Goal: Task Accomplishment & Management: Manage account settings

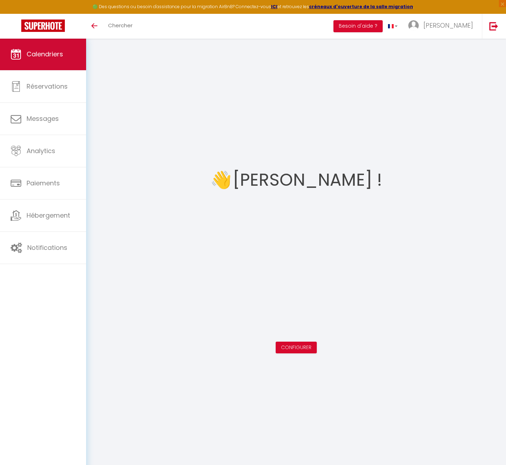
click at [31, 56] on span "Calendriers" at bounding box center [45, 54] width 36 height 9
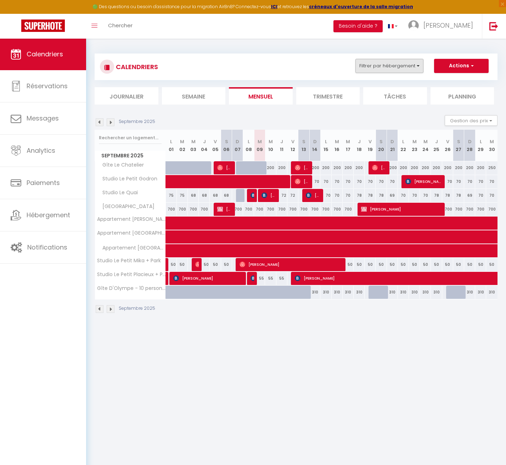
click at [382, 67] on button "Filtrer par hébergement" at bounding box center [389, 66] width 68 height 14
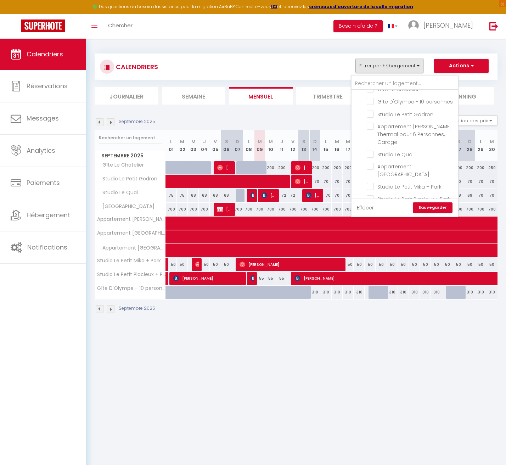
scroll to position [46, 0]
click at [372, 208] on input "[GEOGRAPHIC_DATA]" at bounding box center [410, 211] width 89 height 7
checkbox input "true"
checkbox input "false"
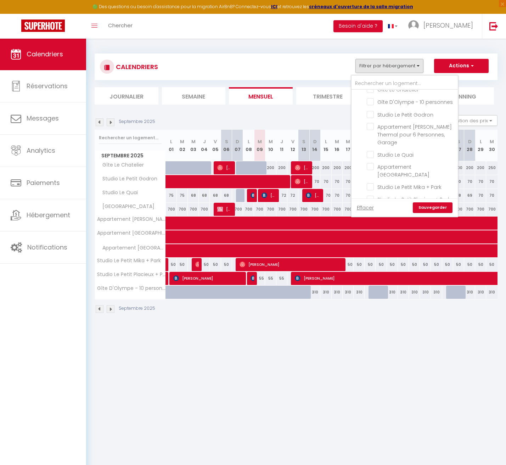
checkbox input "false"
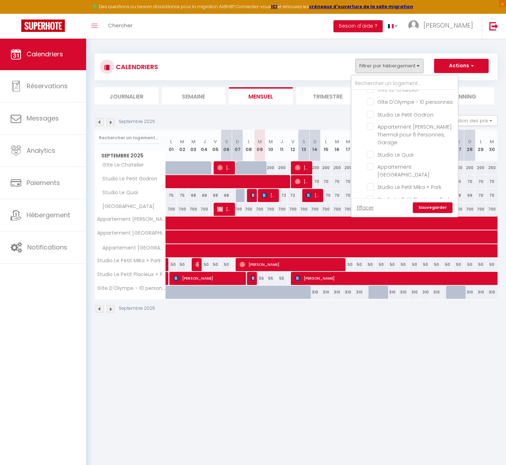
checkbox input "false"
click at [425, 207] on link "Sauvegarder" at bounding box center [433, 207] width 40 height 11
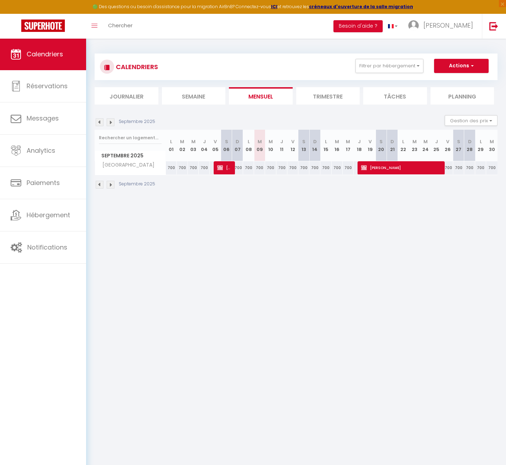
click at [99, 121] on img at bounding box center [100, 122] width 8 height 8
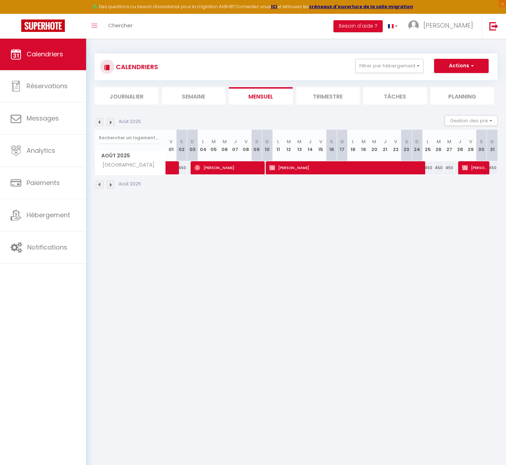
click at [99, 121] on img at bounding box center [100, 122] width 8 height 8
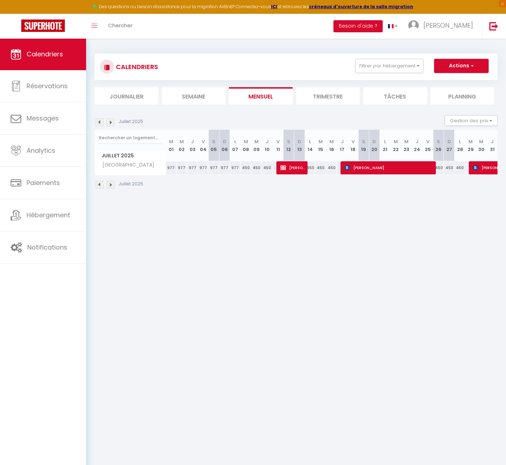
click at [99, 121] on img at bounding box center [100, 122] width 8 height 8
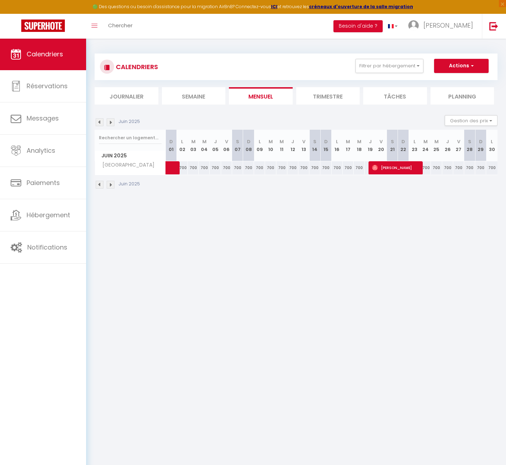
click at [99, 121] on img at bounding box center [100, 122] width 8 height 8
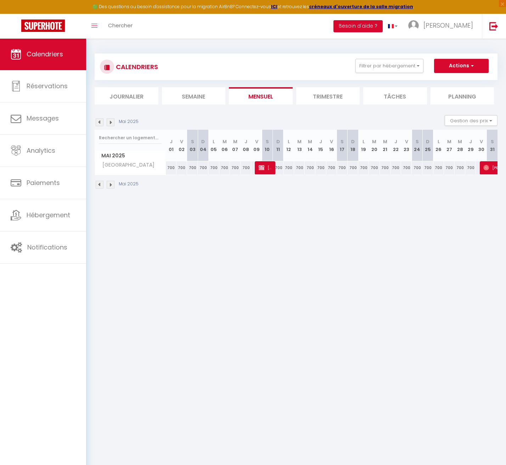
click at [100, 122] on img at bounding box center [100, 122] width 8 height 8
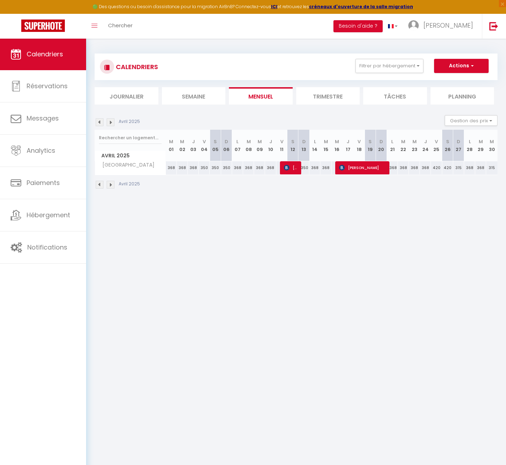
click at [100, 122] on img at bounding box center [100, 122] width 8 height 8
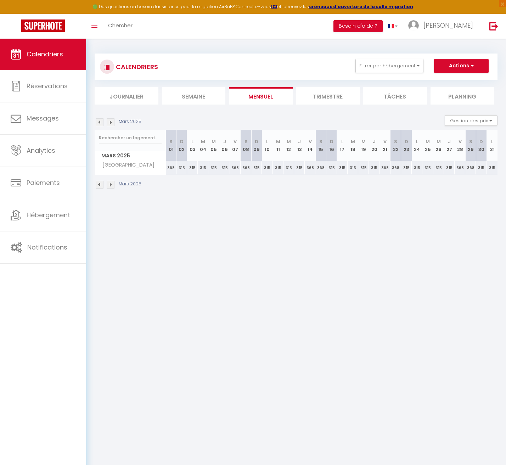
click at [112, 123] on img at bounding box center [111, 122] width 8 height 8
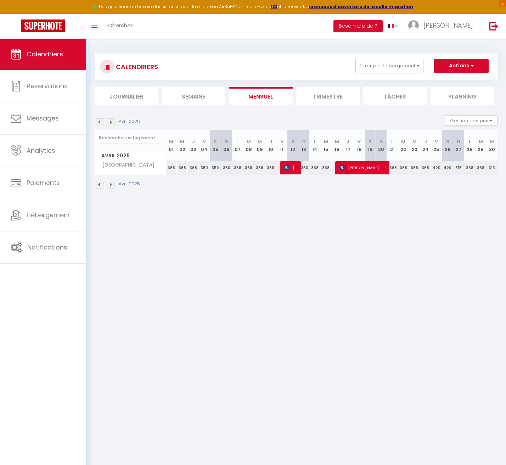
click at [112, 123] on img at bounding box center [111, 122] width 8 height 8
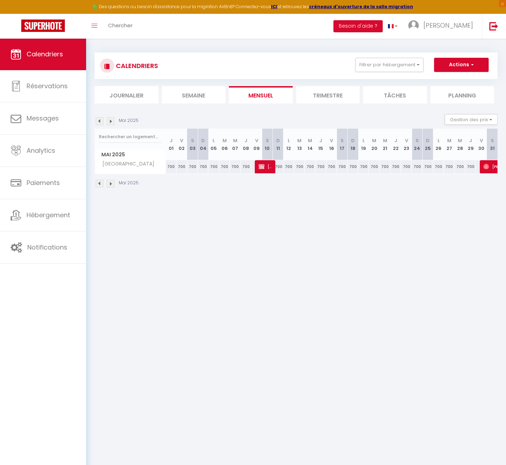
click at [112, 123] on img at bounding box center [111, 121] width 8 height 8
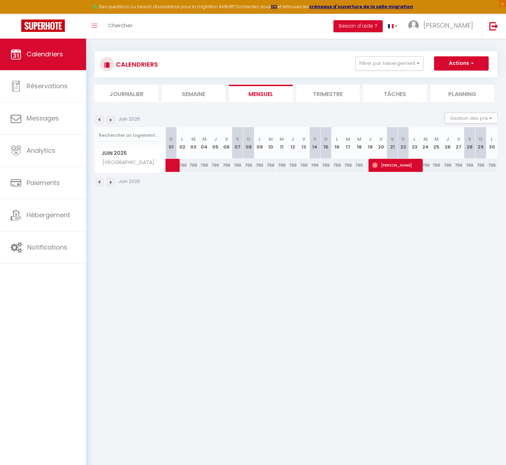
click at [112, 123] on img at bounding box center [111, 120] width 8 height 8
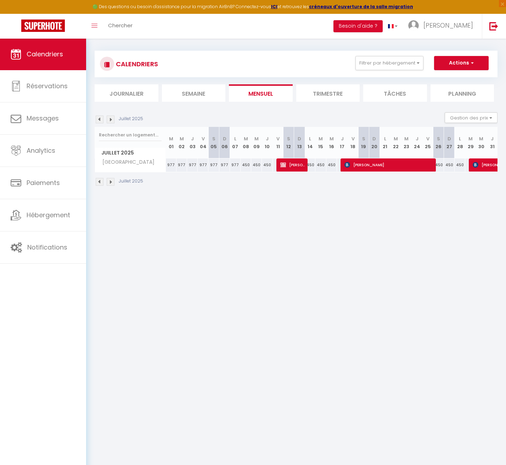
click at [112, 123] on img at bounding box center [111, 119] width 8 height 8
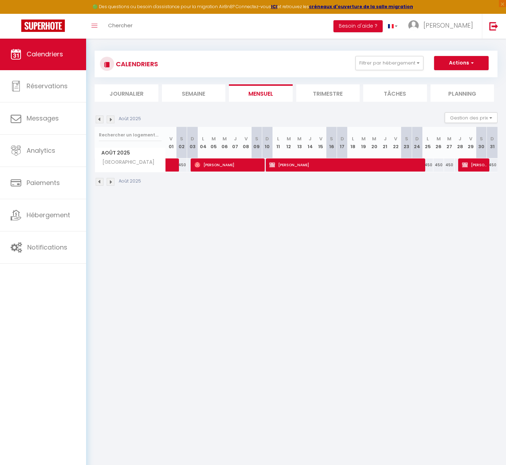
click at [112, 123] on div "Août 2025 Gestion des prix Nb Nuits minimum Règles Disponibilité" at bounding box center [296, 119] width 403 height 15
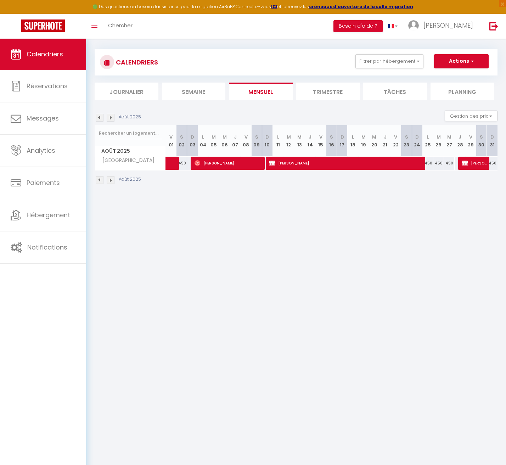
click at [113, 112] on section "[DATE] Gestion des prix Nb Nuits minimum Règles Disponibilité [DATE] V 01 S 02 …" at bounding box center [296, 147] width 403 height 88
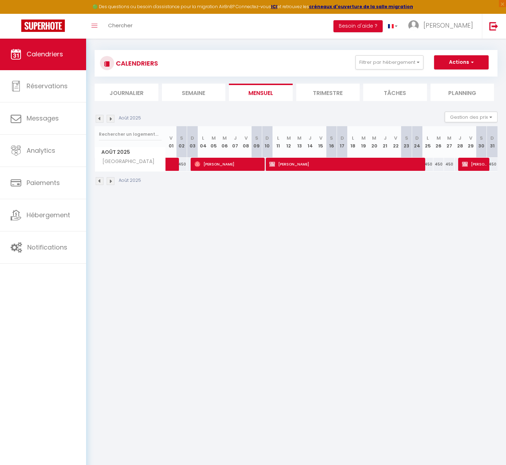
click at [112, 118] on img at bounding box center [111, 119] width 8 height 8
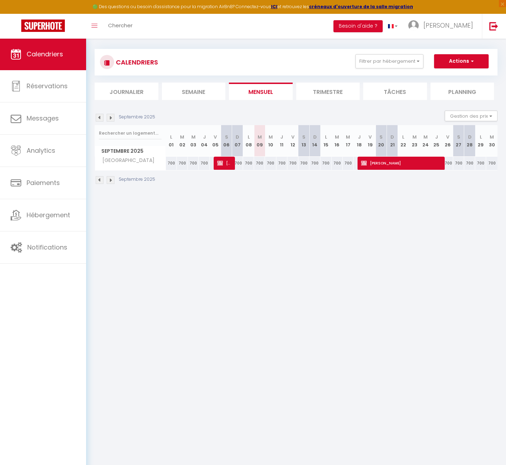
scroll to position [4, 0]
click at [112, 118] on img at bounding box center [111, 118] width 8 height 8
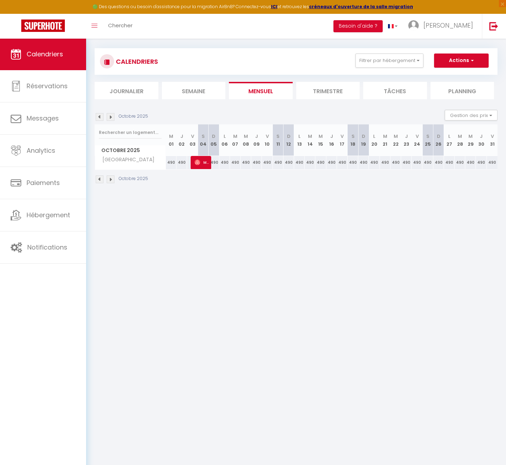
scroll to position [4, 0]
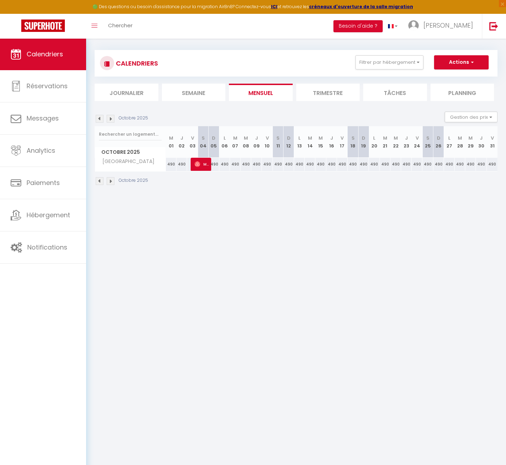
click at [112, 118] on img at bounding box center [111, 119] width 8 height 8
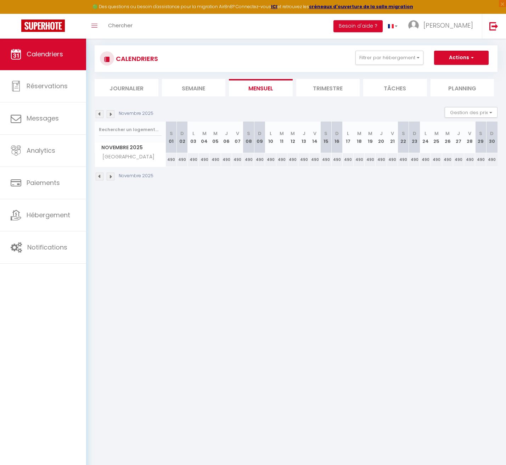
scroll to position [11, 0]
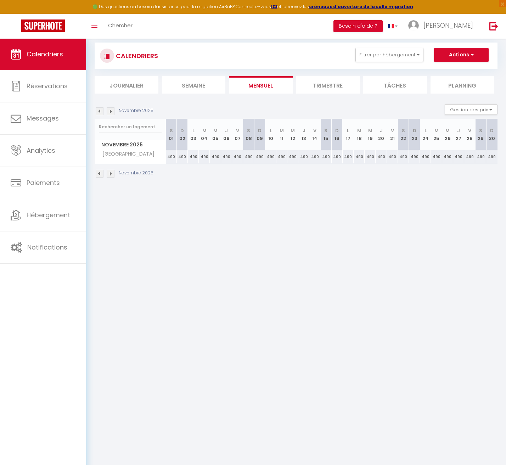
click at [100, 111] on img at bounding box center [100, 111] width 8 height 8
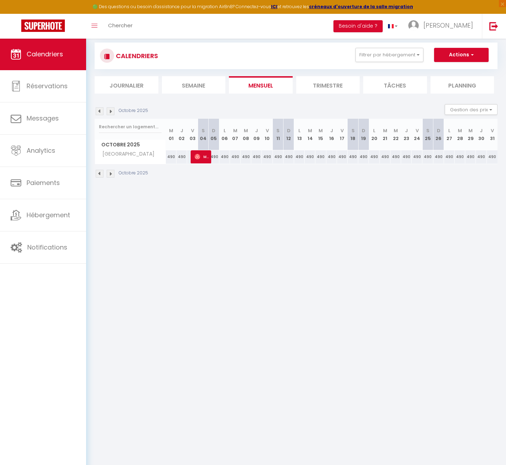
click at [100, 111] on img at bounding box center [100, 111] width 8 height 8
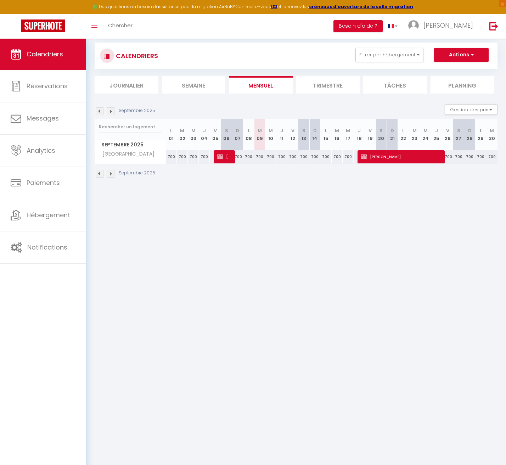
click at [100, 111] on img at bounding box center [100, 111] width 8 height 8
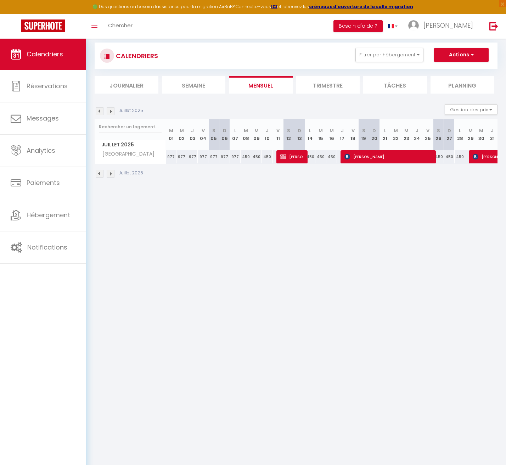
click at [100, 111] on img at bounding box center [100, 111] width 8 height 8
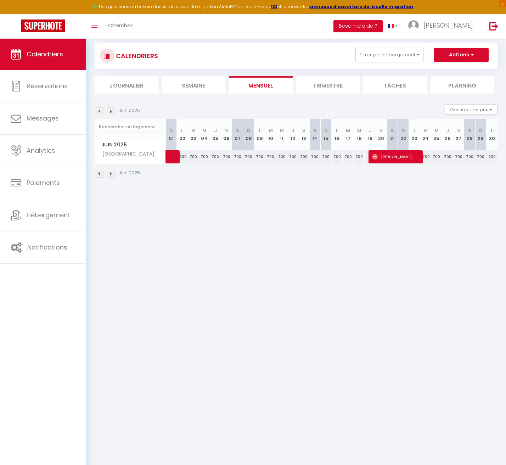
click at [100, 111] on img at bounding box center [100, 111] width 8 height 8
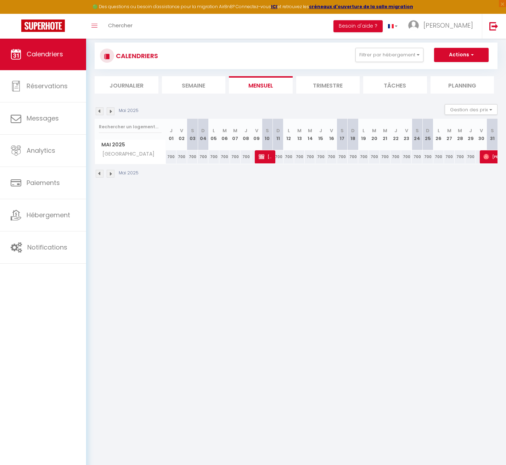
click at [100, 111] on img at bounding box center [100, 111] width 8 height 8
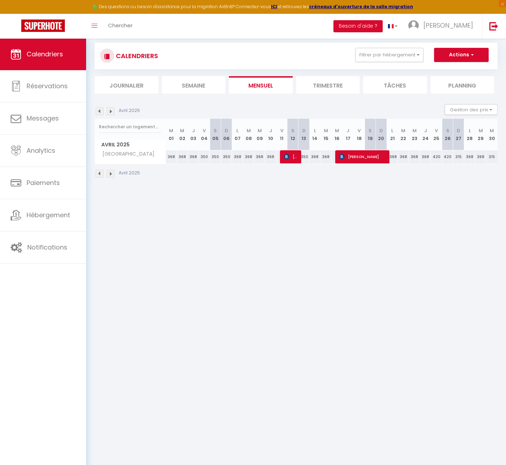
click at [100, 111] on img at bounding box center [100, 111] width 8 height 8
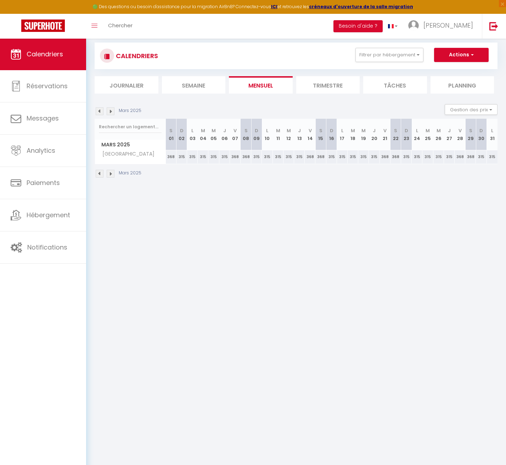
click at [106, 111] on div "Mars 2025" at bounding box center [119, 111] width 49 height 8
click at [108, 111] on img at bounding box center [111, 111] width 8 height 8
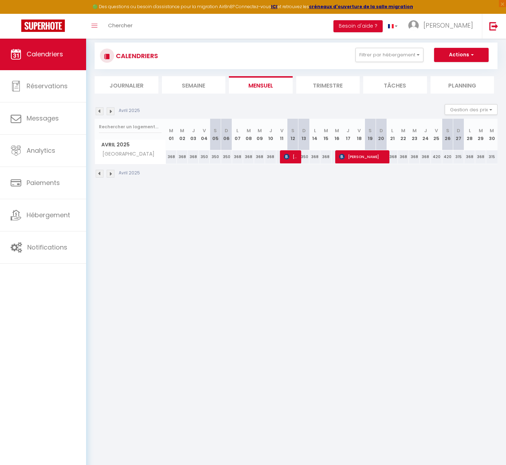
click at [108, 111] on img at bounding box center [111, 111] width 8 height 8
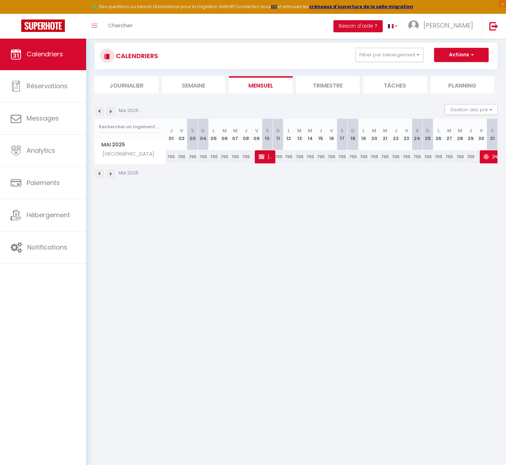
click at [258, 155] on img at bounding box center [261, 157] width 6 height 6
select select "OK"
select select "KO"
select select "0"
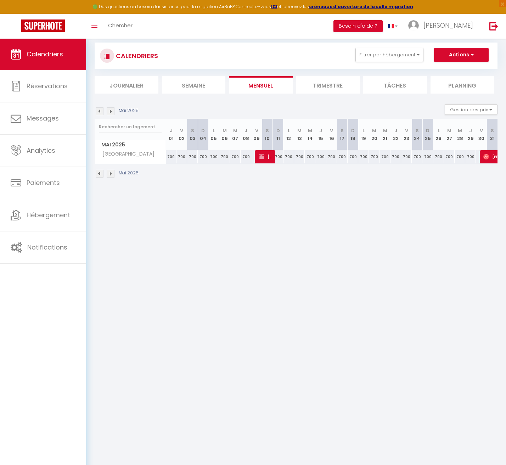
select select "1"
select select
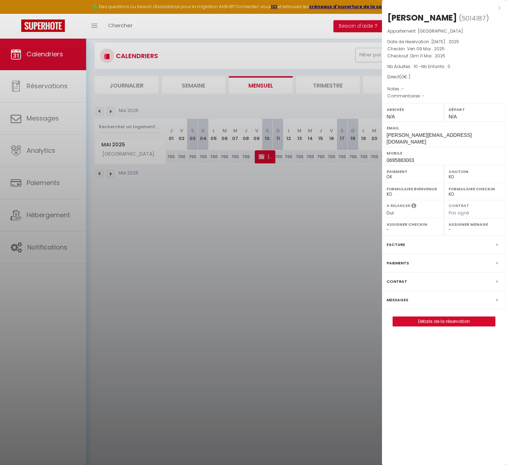
click at [304, 183] on div at bounding box center [253, 232] width 506 height 465
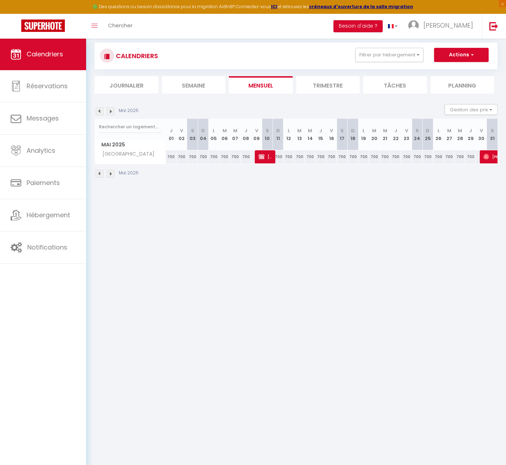
click at [489, 158] on span "[PERSON_NAME]" at bounding box center [507, 156] width 49 height 13
select select "OK"
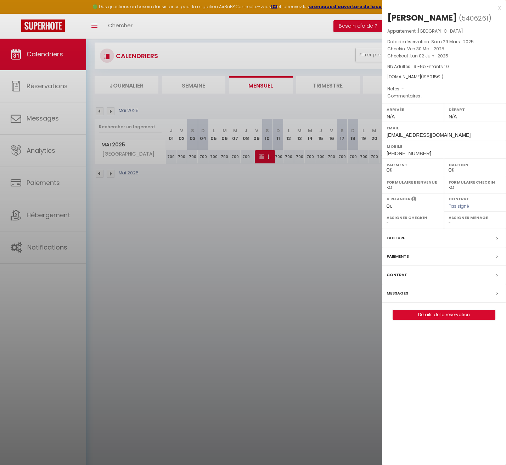
click at [332, 187] on div at bounding box center [253, 232] width 506 height 465
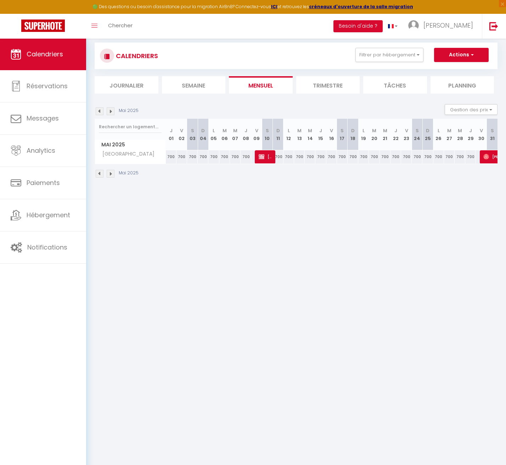
click at [110, 108] on img at bounding box center [111, 111] width 8 height 8
select select "0"
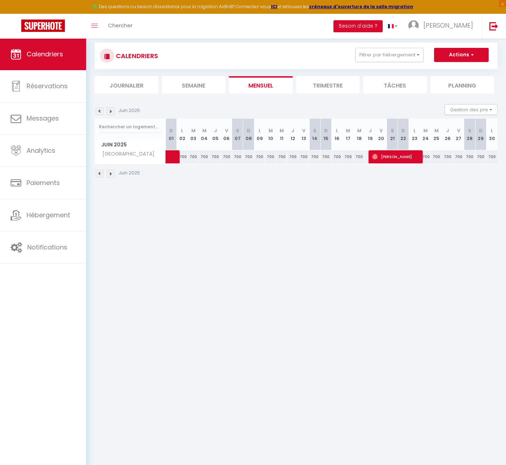
click at [383, 161] on span "[PERSON_NAME]" at bounding box center [395, 156] width 47 height 13
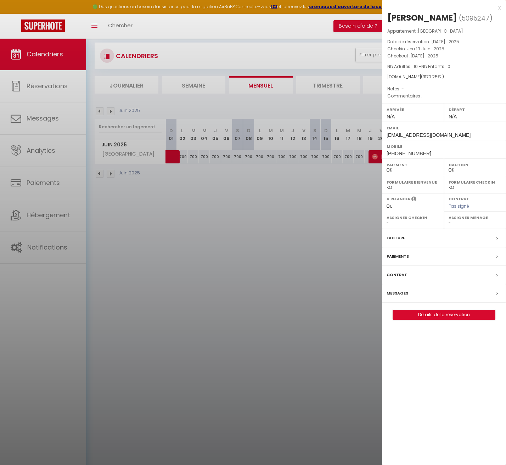
click at [498, 9] on div "x" at bounding box center [441, 8] width 119 height 8
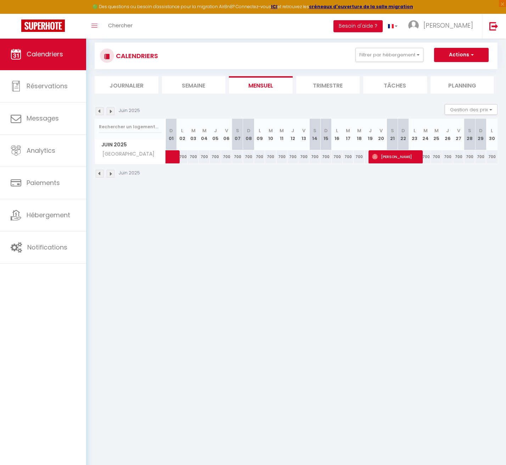
click at [107, 109] on img at bounding box center [111, 111] width 8 height 8
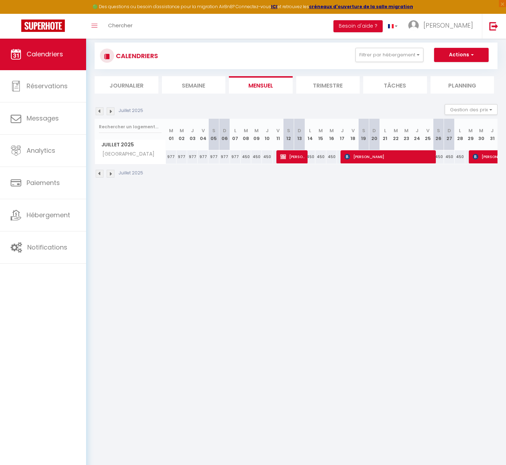
click at [108, 113] on img at bounding box center [111, 111] width 8 height 8
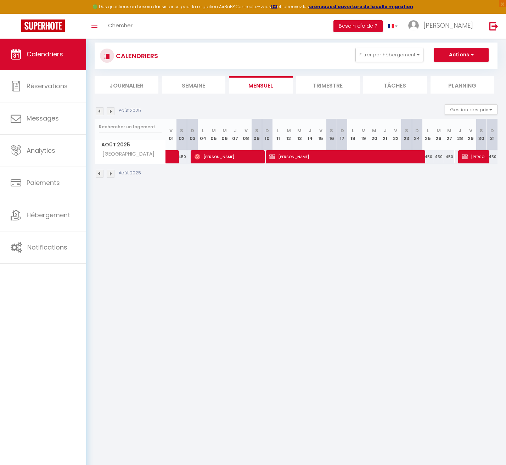
click at [111, 112] on img at bounding box center [111, 111] width 8 height 8
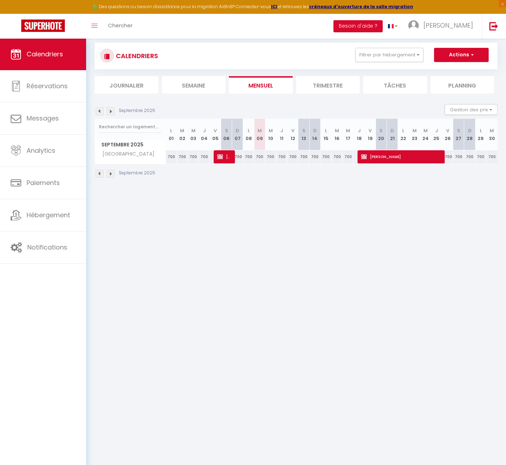
click at [98, 112] on img at bounding box center [100, 111] width 8 height 8
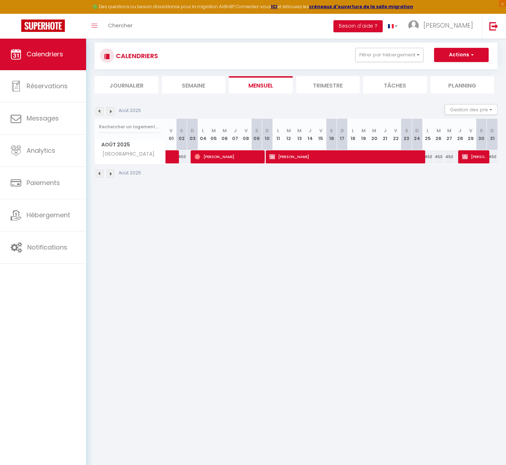
click at [100, 109] on img at bounding box center [100, 111] width 8 height 8
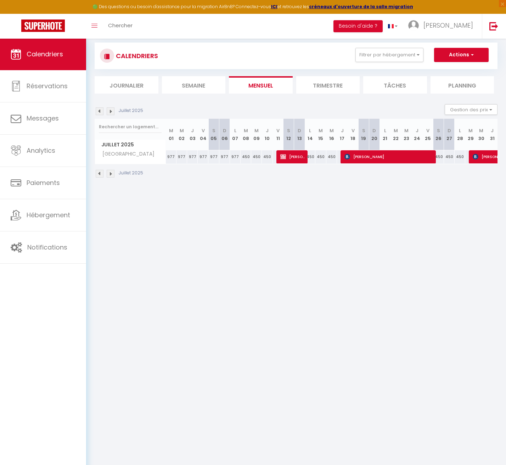
click at [100, 109] on img at bounding box center [100, 111] width 8 height 8
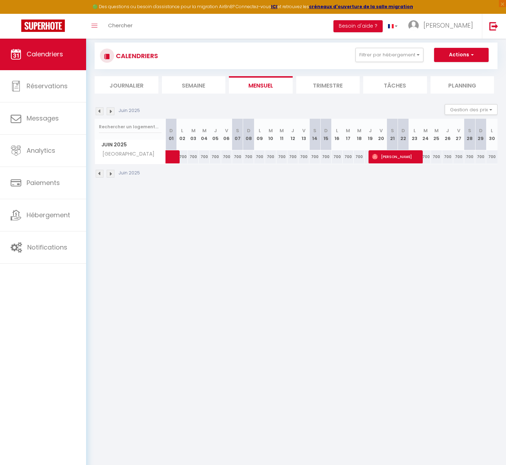
click at [100, 109] on img at bounding box center [100, 111] width 8 height 8
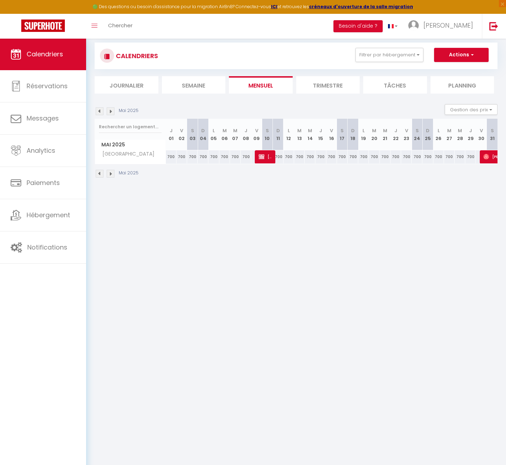
click at [100, 109] on img at bounding box center [100, 111] width 8 height 8
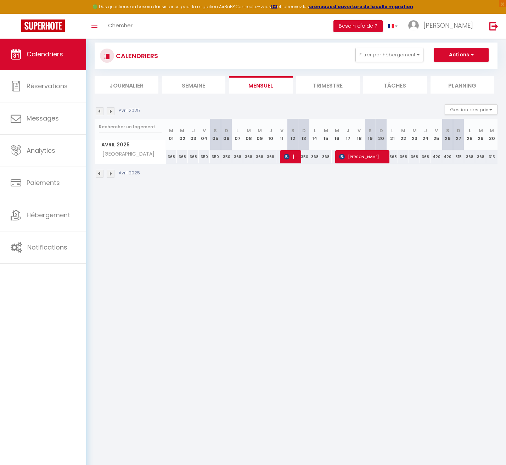
click at [112, 110] on img at bounding box center [111, 111] width 8 height 8
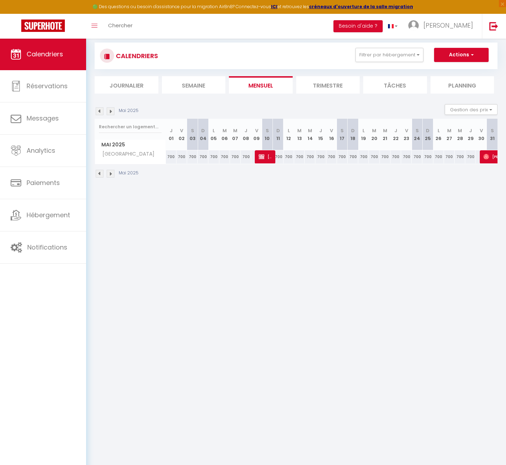
click at [110, 110] on img at bounding box center [111, 111] width 8 height 8
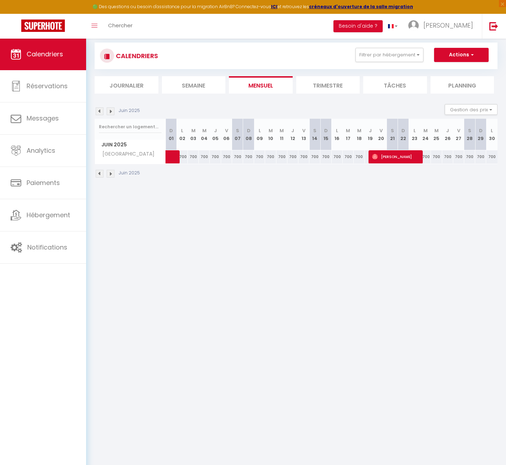
click at [110, 110] on img at bounding box center [111, 111] width 8 height 8
select select "0"
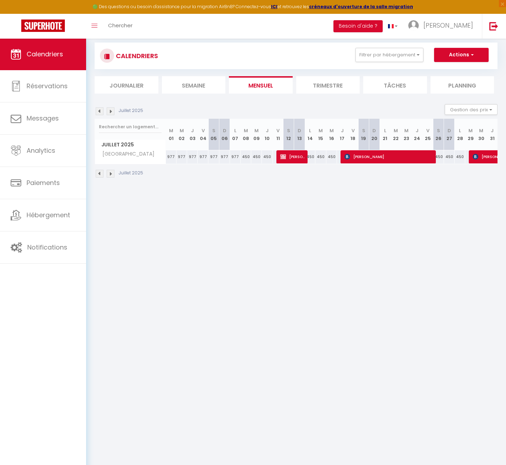
scroll to position [11, 0]
click at [297, 160] on span "[PERSON_NAME]" at bounding box center [292, 155] width 25 height 13
select select "KO"
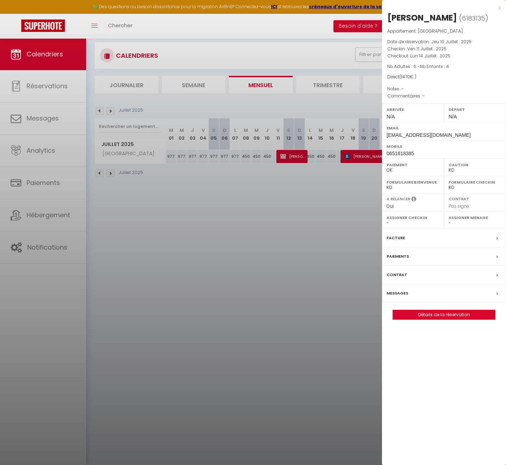
click at [95, 110] on div at bounding box center [253, 232] width 506 height 465
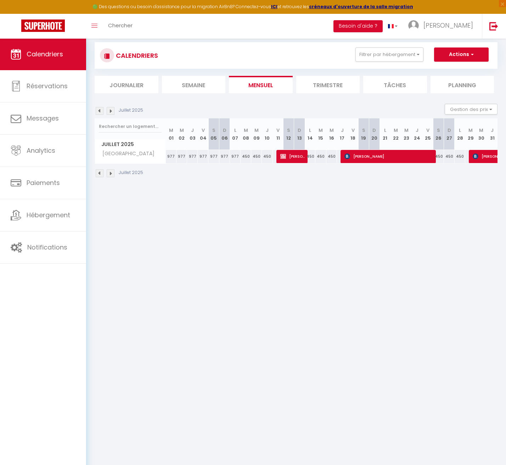
click at [101, 109] on img at bounding box center [100, 111] width 8 height 8
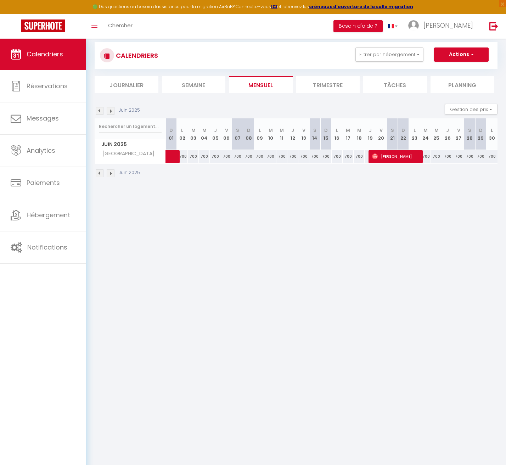
click at [109, 113] on img at bounding box center [111, 111] width 8 height 8
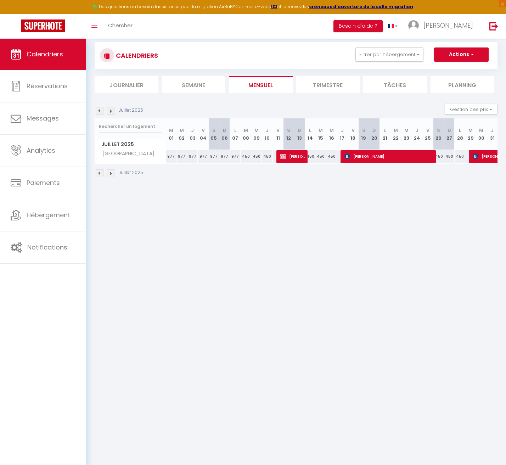
click at [109, 113] on img at bounding box center [111, 111] width 8 height 8
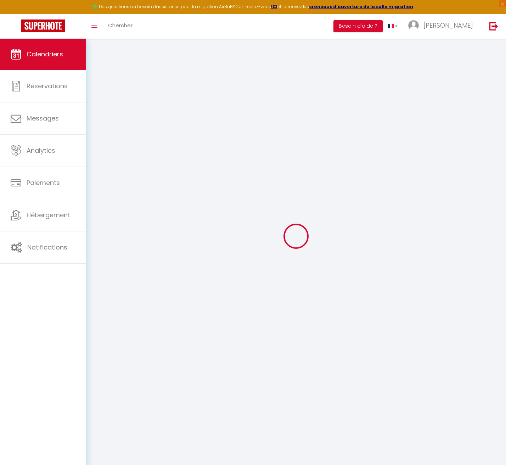
select select "KO"
select select "0"
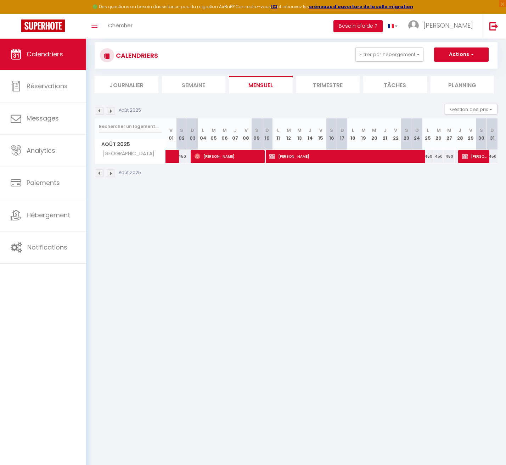
click at [305, 159] on span "[PERSON_NAME]" at bounding box center [345, 155] width 152 height 13
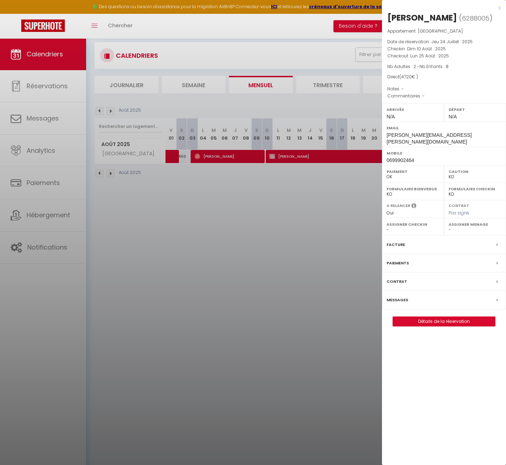
click at [229, 93] on div at bounding box center [253, 232] width 506 height 465
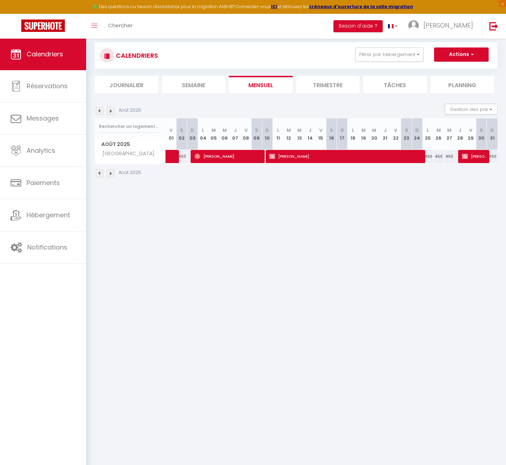
click at [480, 153] on span "[PERSON_NAME]" at bounding box center [474, 155] width 25 height 13
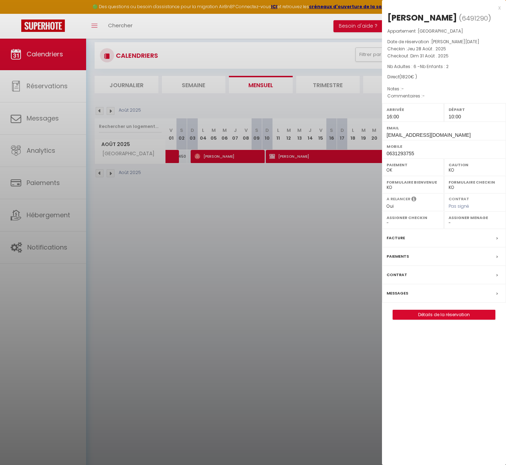
click at [177, 120] on div at bounding box center [253, 232] width 506 height 465
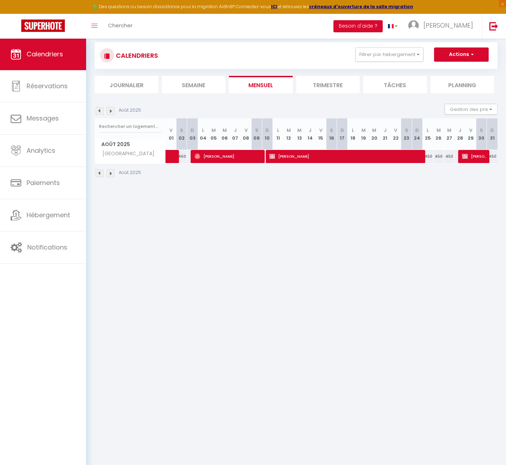
click at [111, 110] on img at bounding box center [111, 111] width 8 height 8
select select "KO"
select select "0"
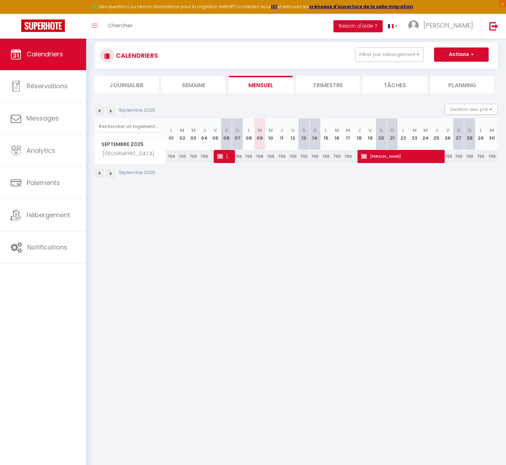
click at [223, 157] on span "[PERSON_NAME]" at bounding box center [224, 155] width 15 height 13
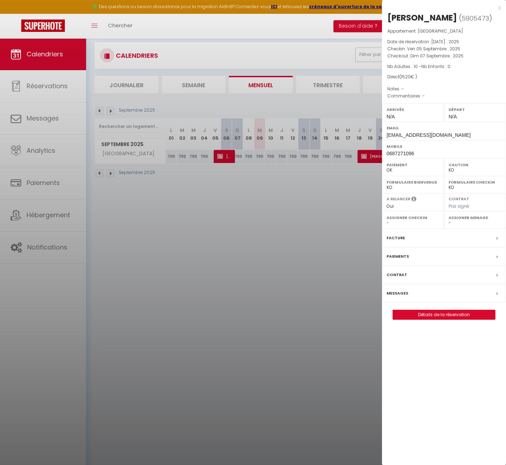
click at [251, 80] on div at bounding box center [253, 232] width 506 height 465
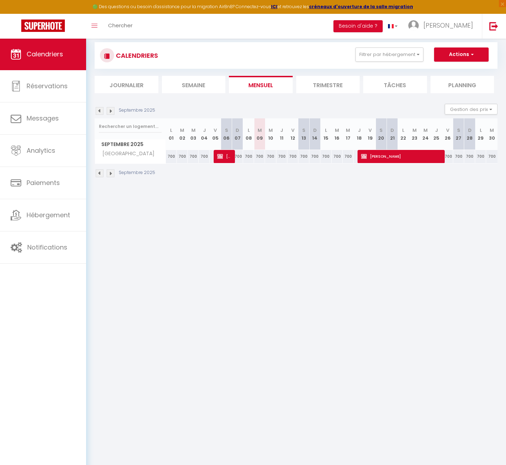
click at [388, 154] on span "[PERSON_NAME]" at bounding box center [401, 155] width 80 height 13
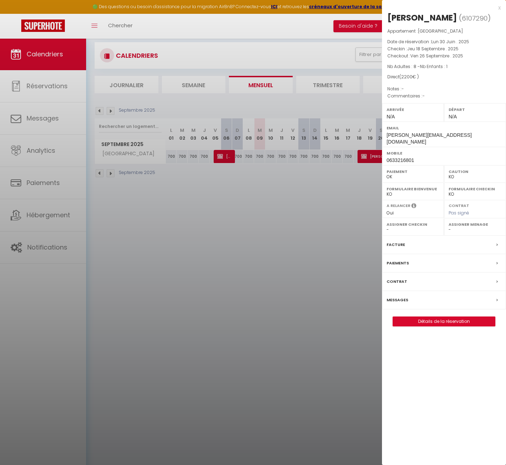
scroll to position [16, 0]
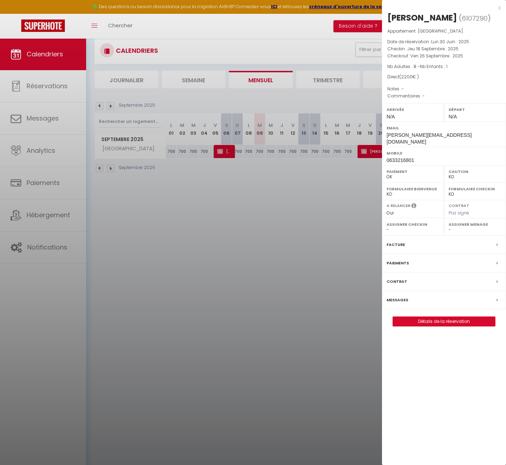
click at [499, 7] on div "x" at bounding box center [441, 8] width 119 height 8
click at [499, 22] on body "🟢 Des questions ou besoin d'assistance pour la migration AirBnB? Connectez-vous…" at bounding box center [253, 254] width 506 height 465
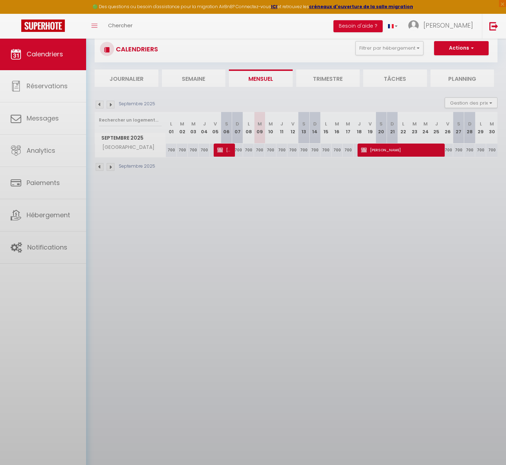
scroll to position [18, 0]
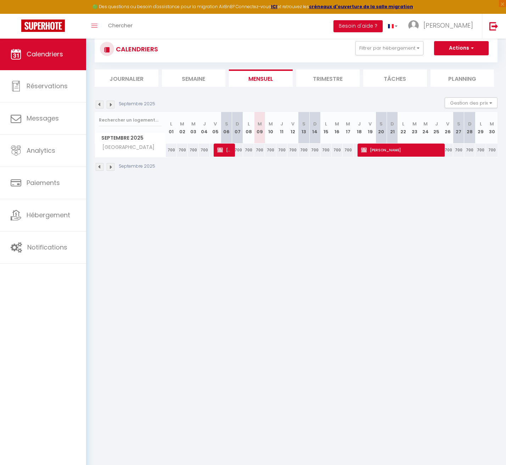
click at [110, 104] on img at bounding box center [111, 105] width 8 height 8
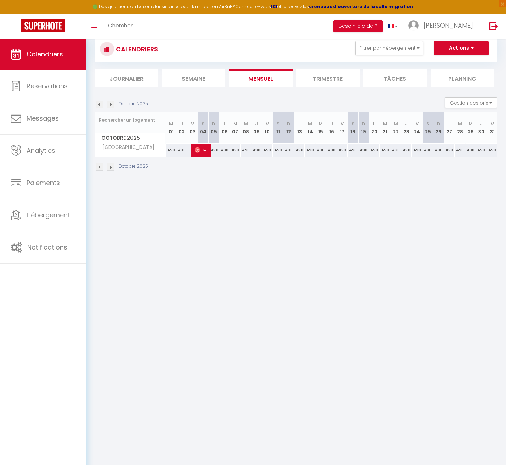
click at [207, 152] on span "Margaux" at bounding box center [201, 149] width 14 height 13
select select "KO"
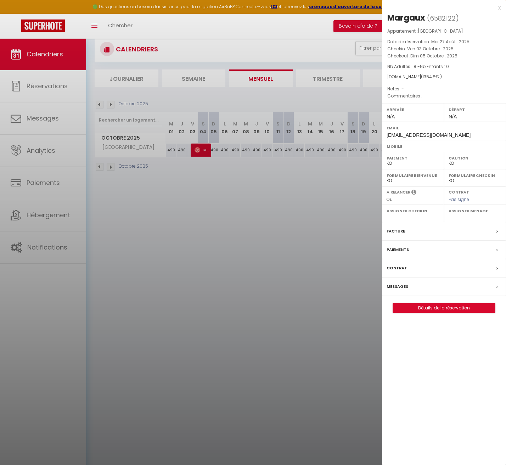
click at [236, 182] on div at bounding box center [253, 232] width 506 height 465
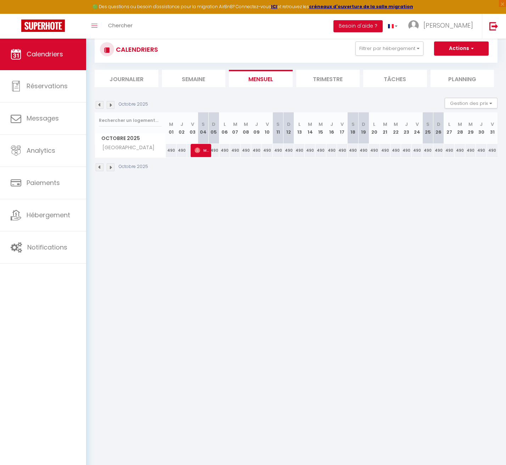
scroll to position [24, 0]
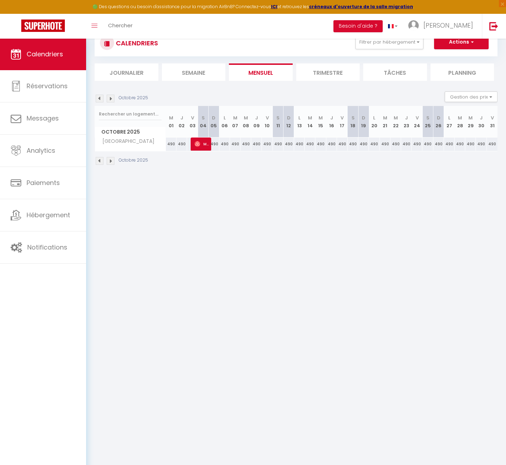
click at [113, 101] on img at bounding box center [111, 99] width 8 height 8
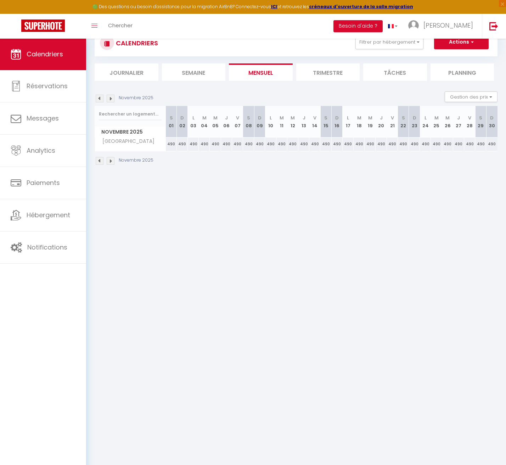
click at [113, 101] on img at bounding box center [111, 99] width 8 height 8
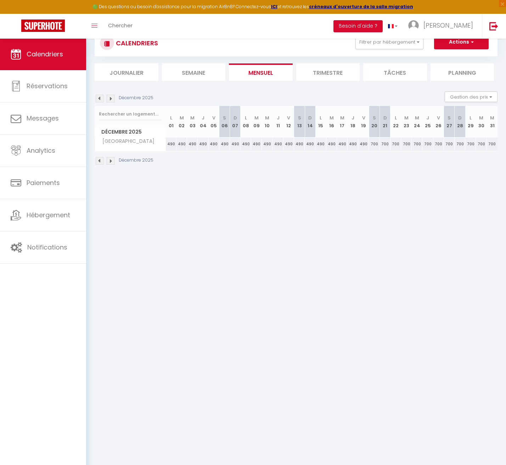
click at [112, 101] on img at bounding box center [111, 99] width 8 height 8
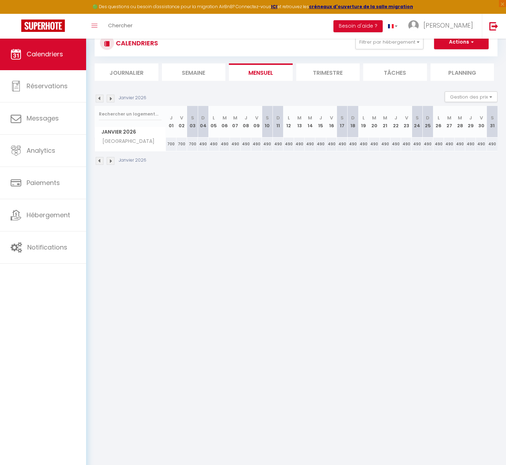
click at [97, 99] on img at bounding box center [100, 99] width 8 height 8
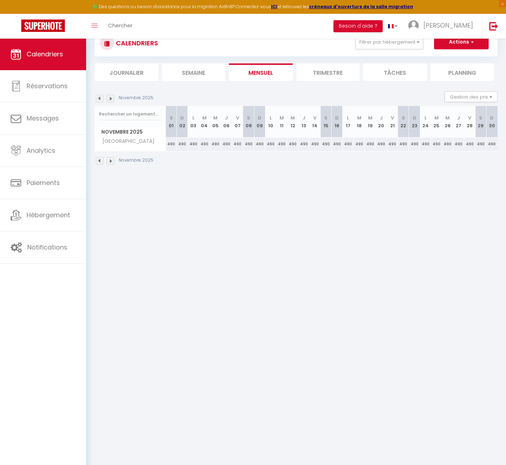
click at [98, 98] on img at bounding box center [100, 99] width 8 height 8
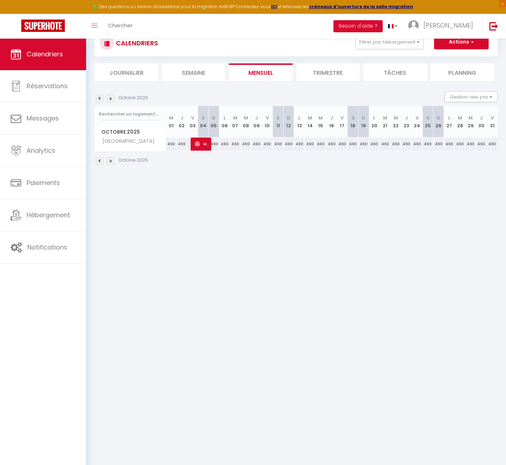
click at [100, 98] on img at bounding box center [100, 99] width 8 height 8
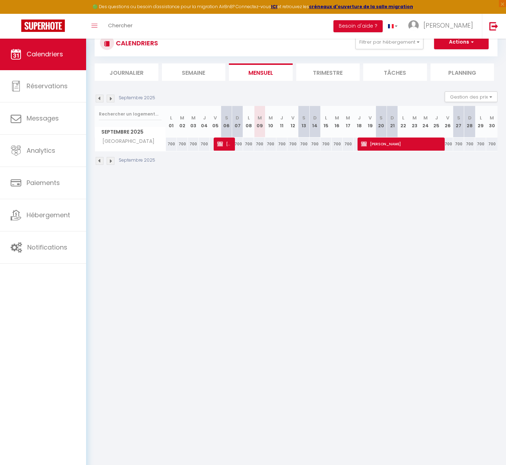
click at [110, 98] on img at bounding box center [111, 99] width 8 height 8
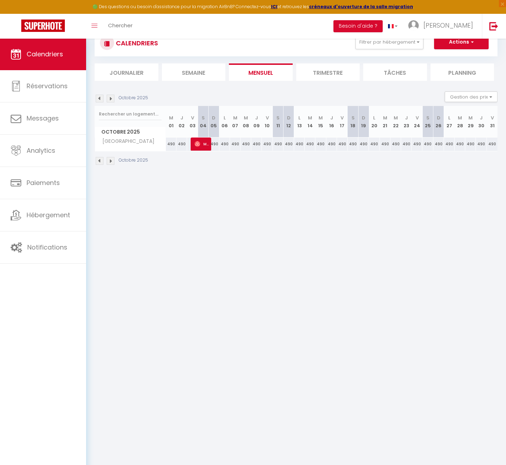
click at [110, 98] on img at bounding box center [111, 99] width 8 height 8
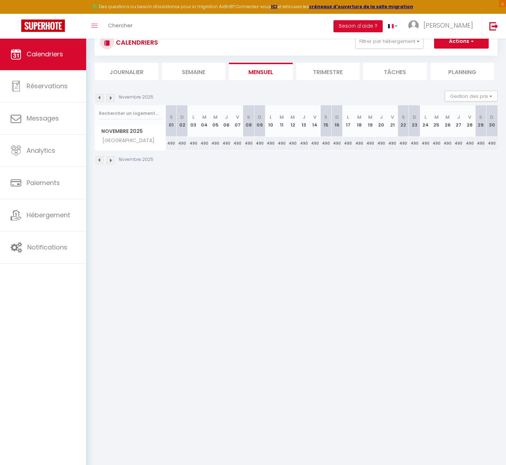
scroll to position [25, 0]
click at [110, 98] on img at bounding box center [111, 97] width 8 height 8
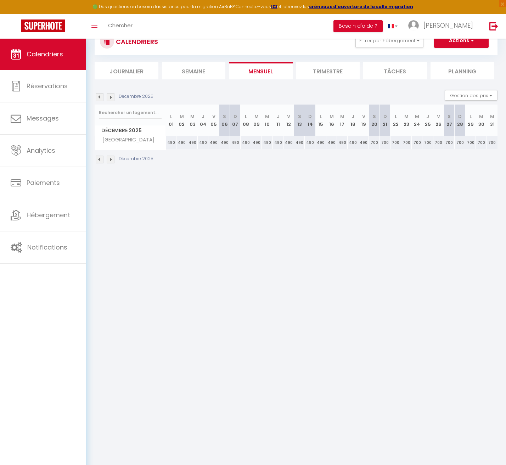
scroll to position [25, 0]
click at [96, 95] on img at bounding box center [100, 97] width 8 height 8
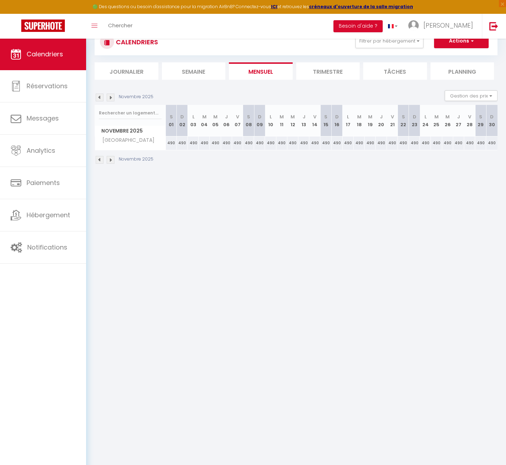
click at [97, 95] on img at bounding box center [100, 97] width 8 height 8
